Goal: Transaction & Acquisition: Purchase product/service

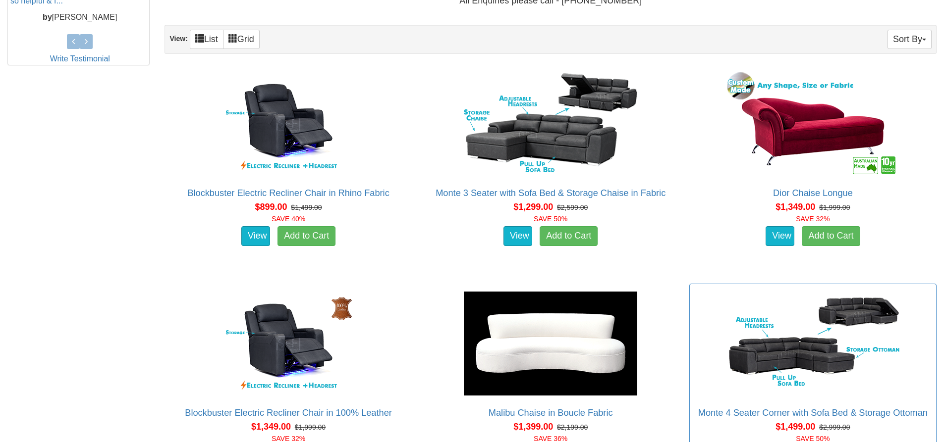
scroll to position [396, 0]
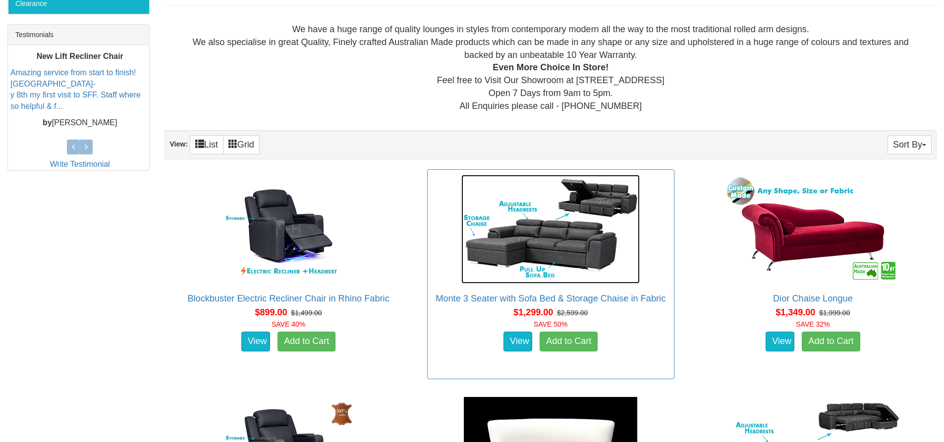
click at [592, 238] on img at bounding box center [550, 229] width 178 height 109
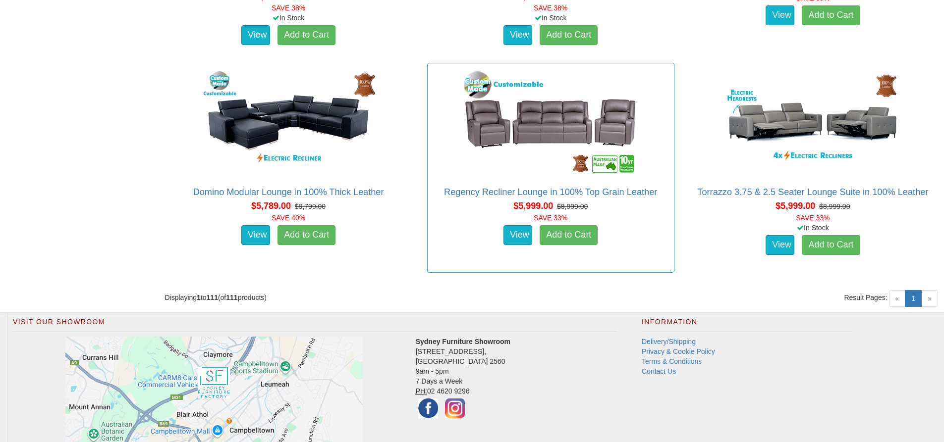
scroll to position [8472, 0]
